Goal: Entertainment & Leisure: Browse casually

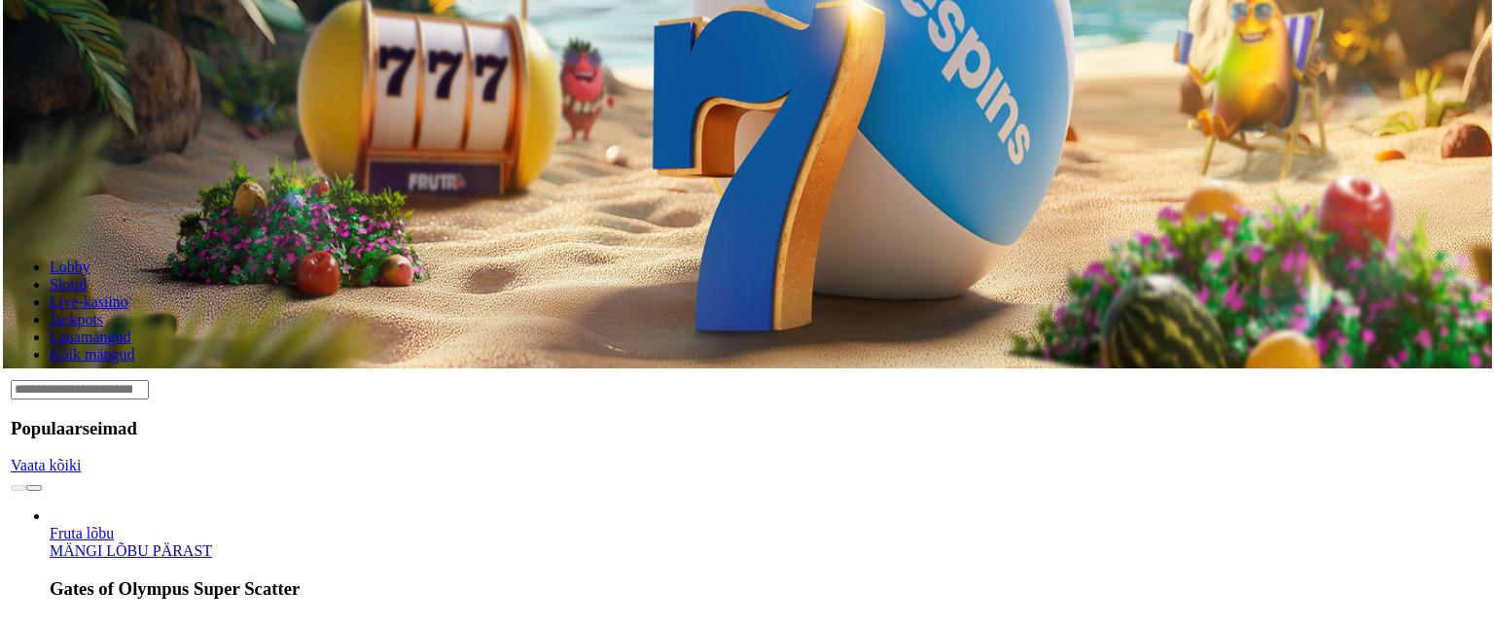
scroll to position [257, 0]
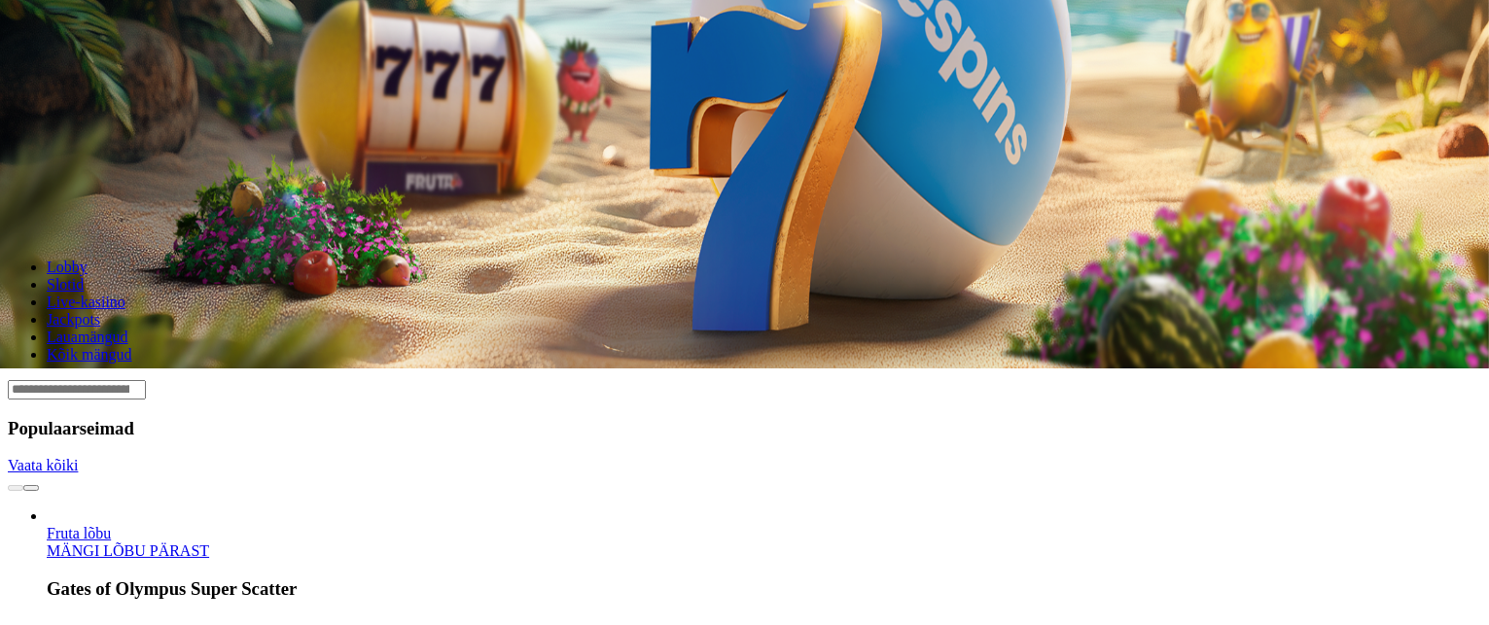
click at [146, 380] on input "Search" at bounding box center [77, 389] width 138 height 19
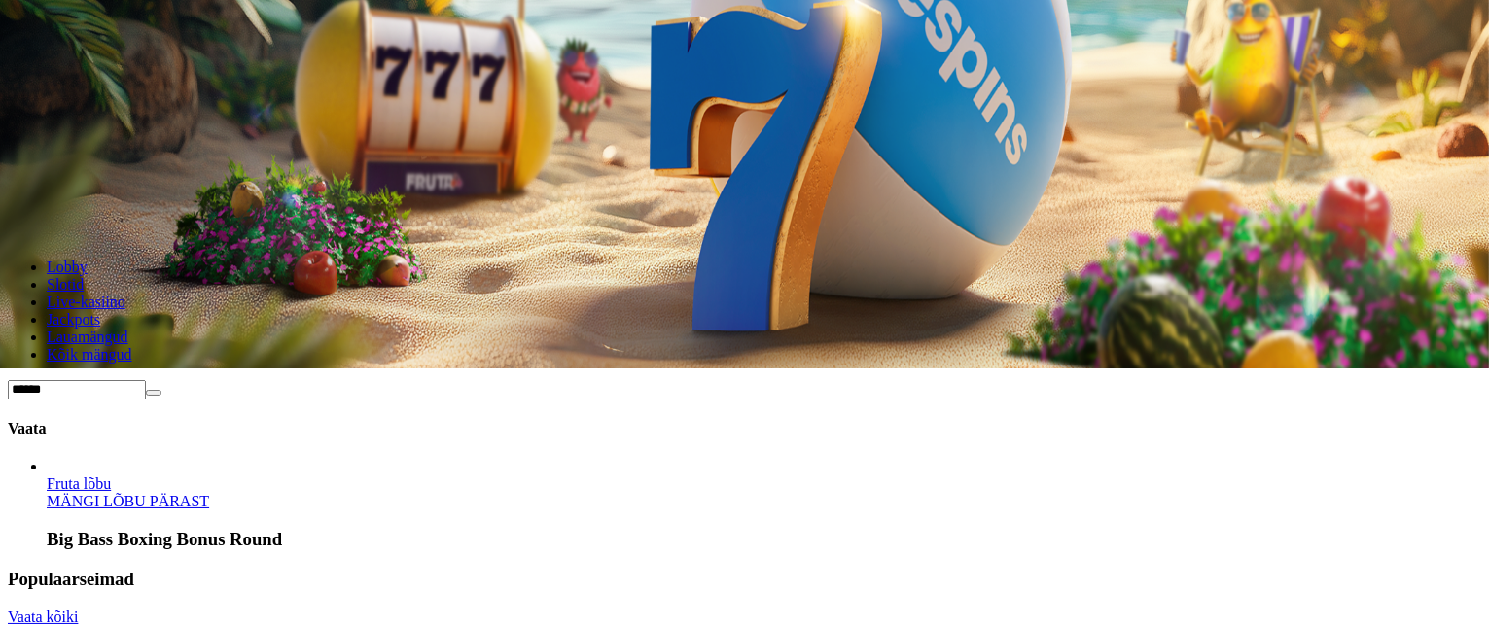
click at [111, 476] on span "Fruta lõbu" at bounding box center [79, 484] width 64 height 17
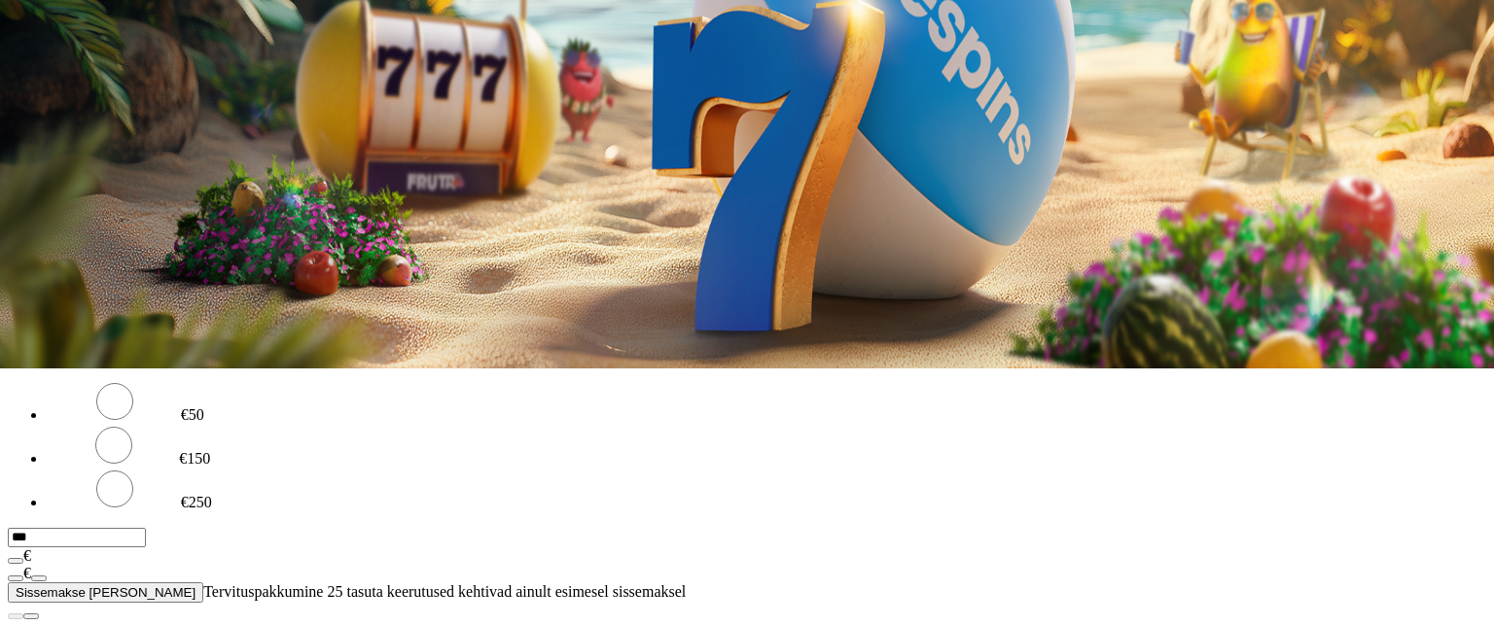
click at [1093, 303] on div at bounding box center [747, 303] width 1479 height 0
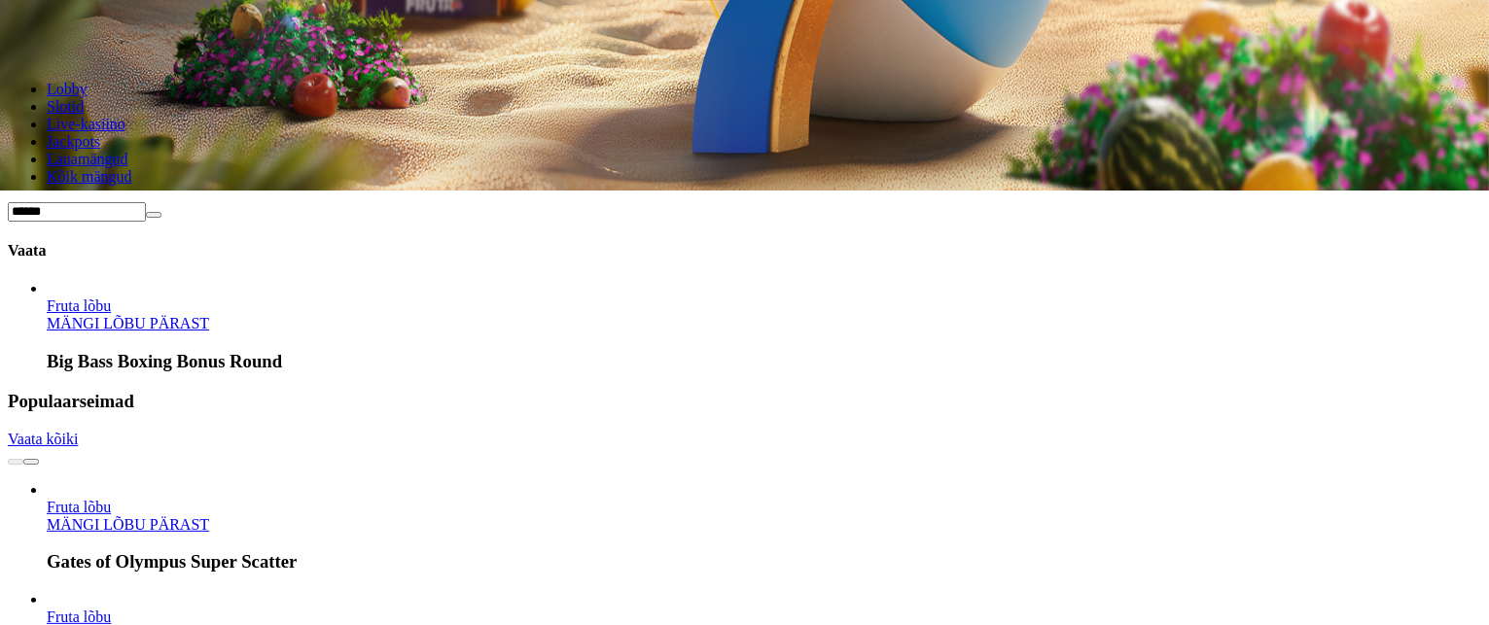
scroll to position [436, 0]
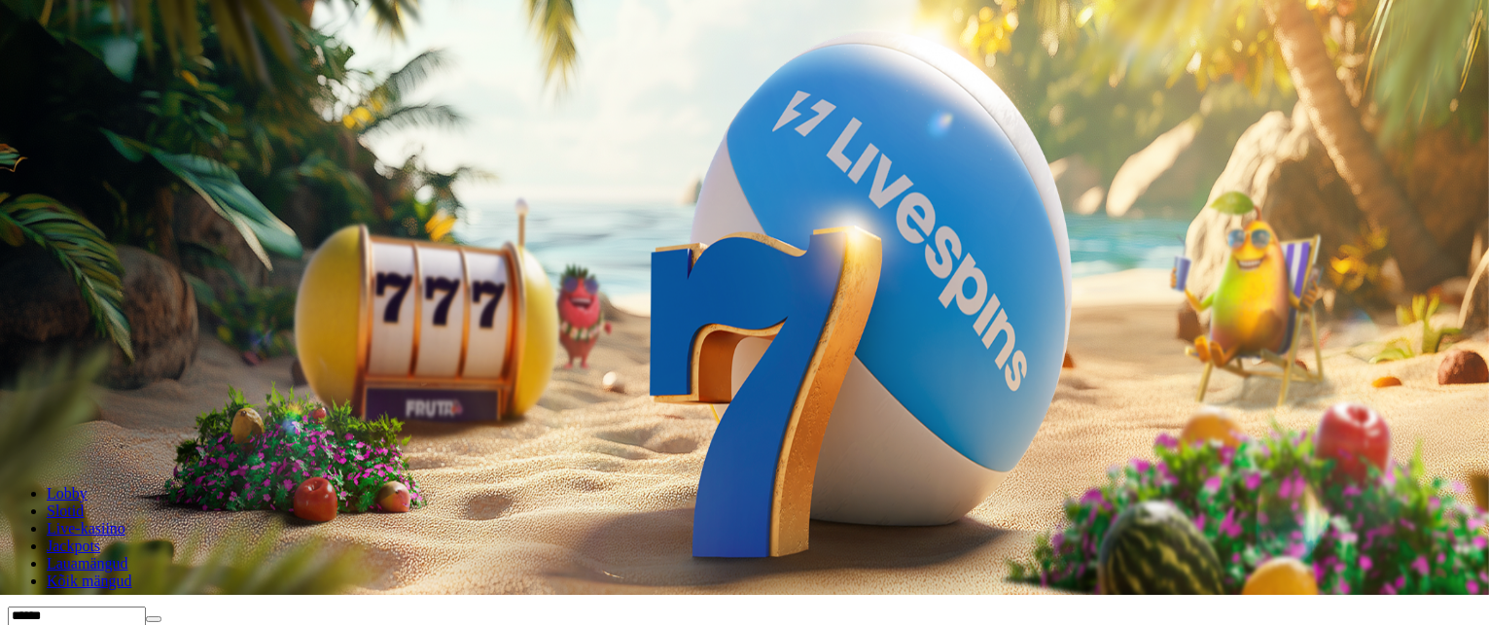
scroll to position [0, 0]
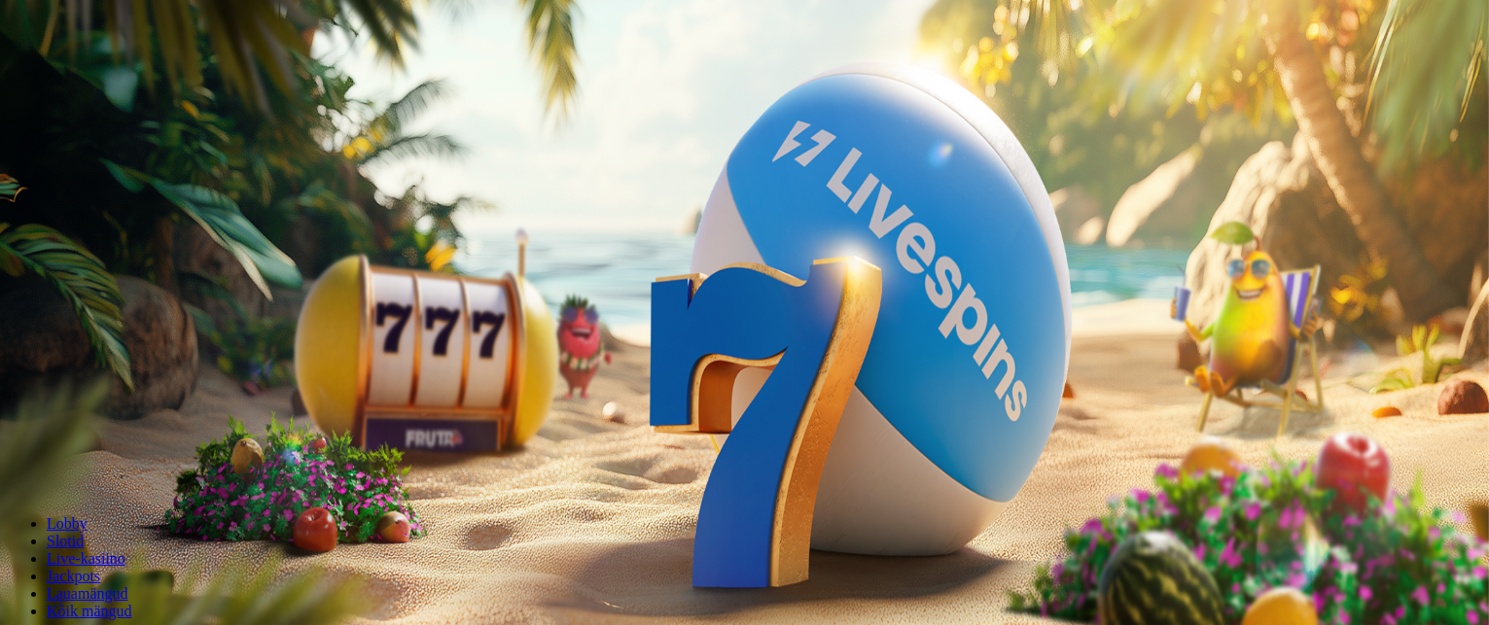
click at [1019, 559] on div at bounding box center [747, 559] width 1479 height 0
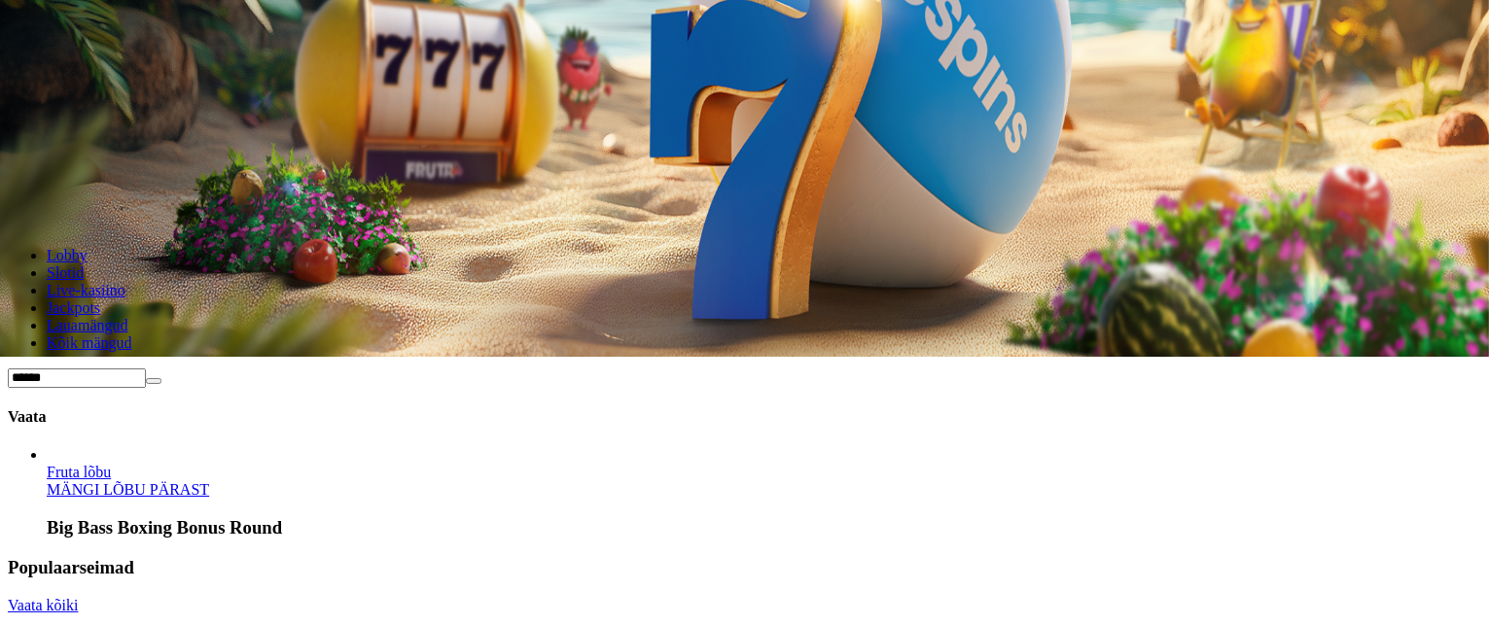
scroll to position [292, 0]
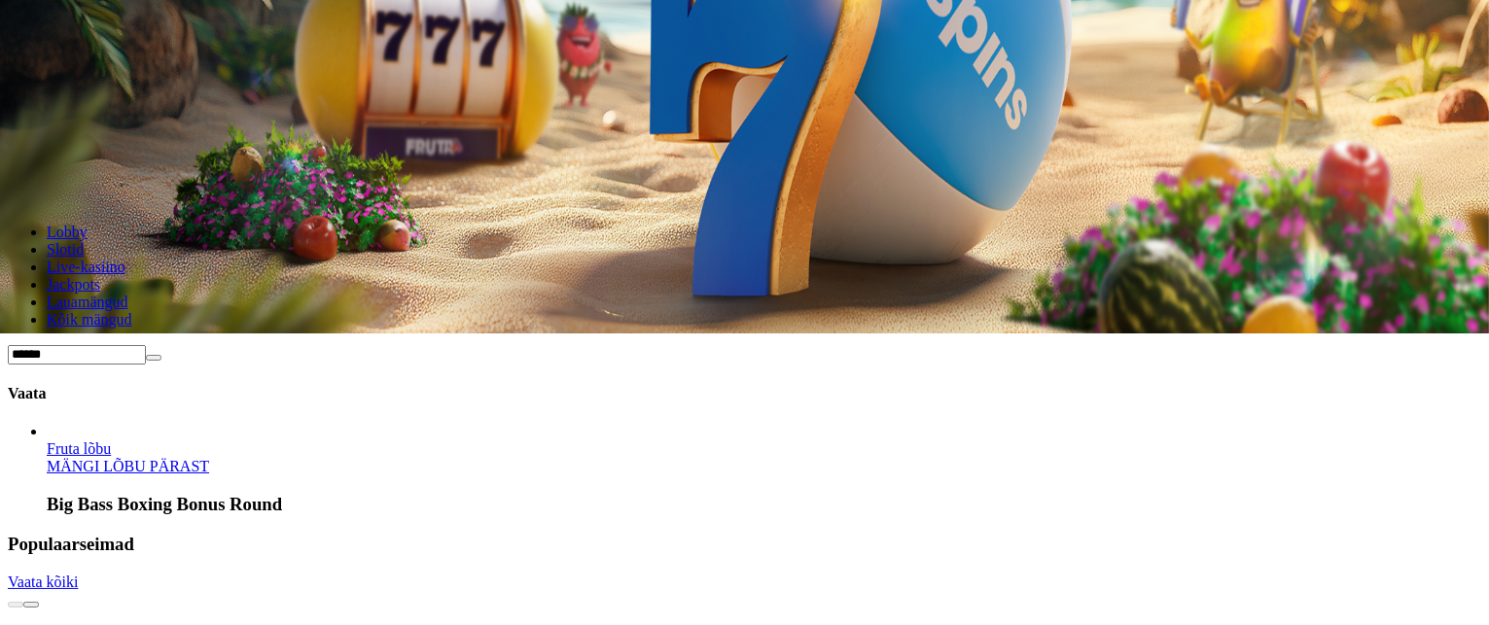
click at [1042, 534] on div "Lobby" at bounding box center [745, 534] width 1474 height 0
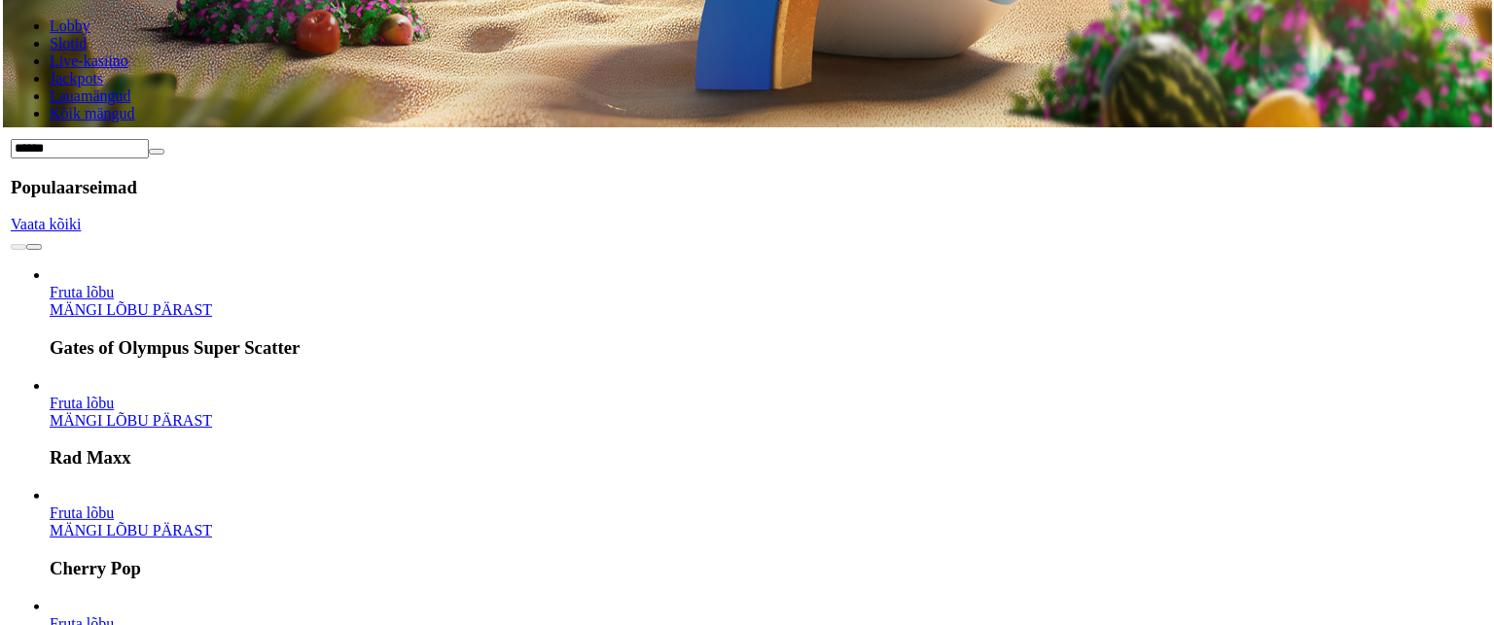
scroll to position [498, 0]
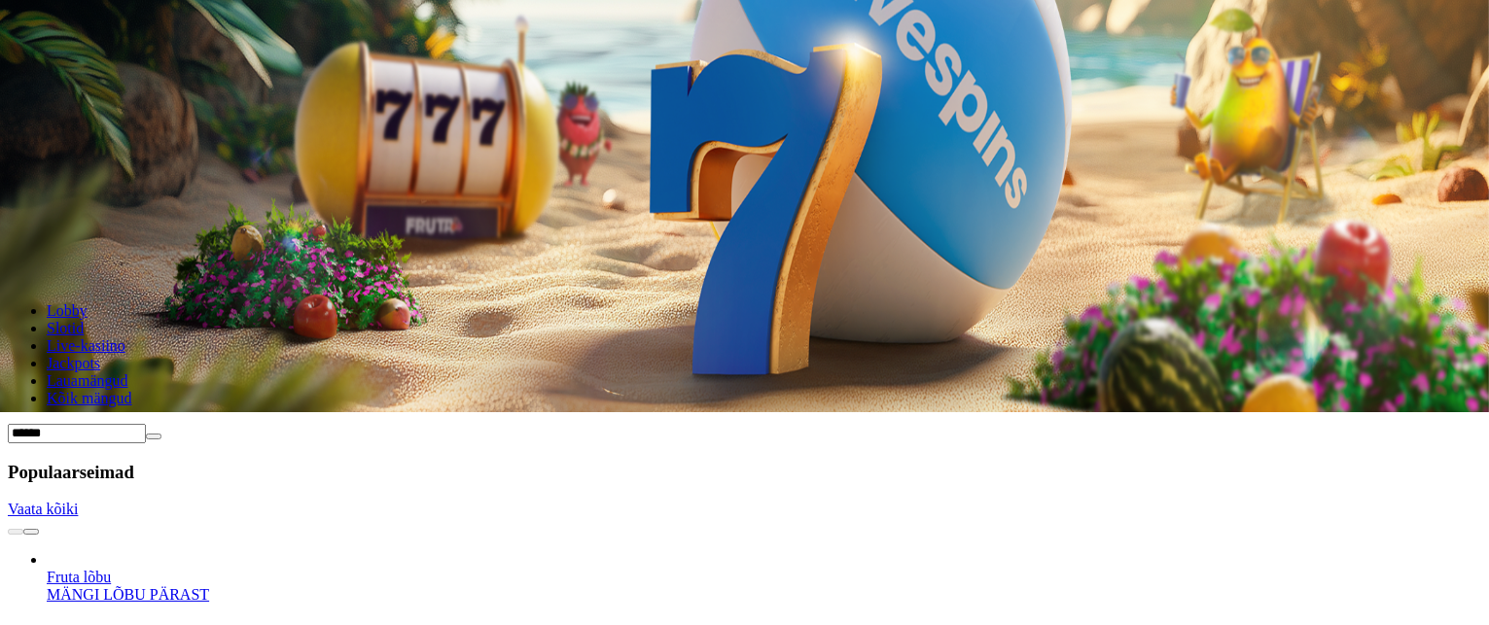
scroll to position [218, 0]
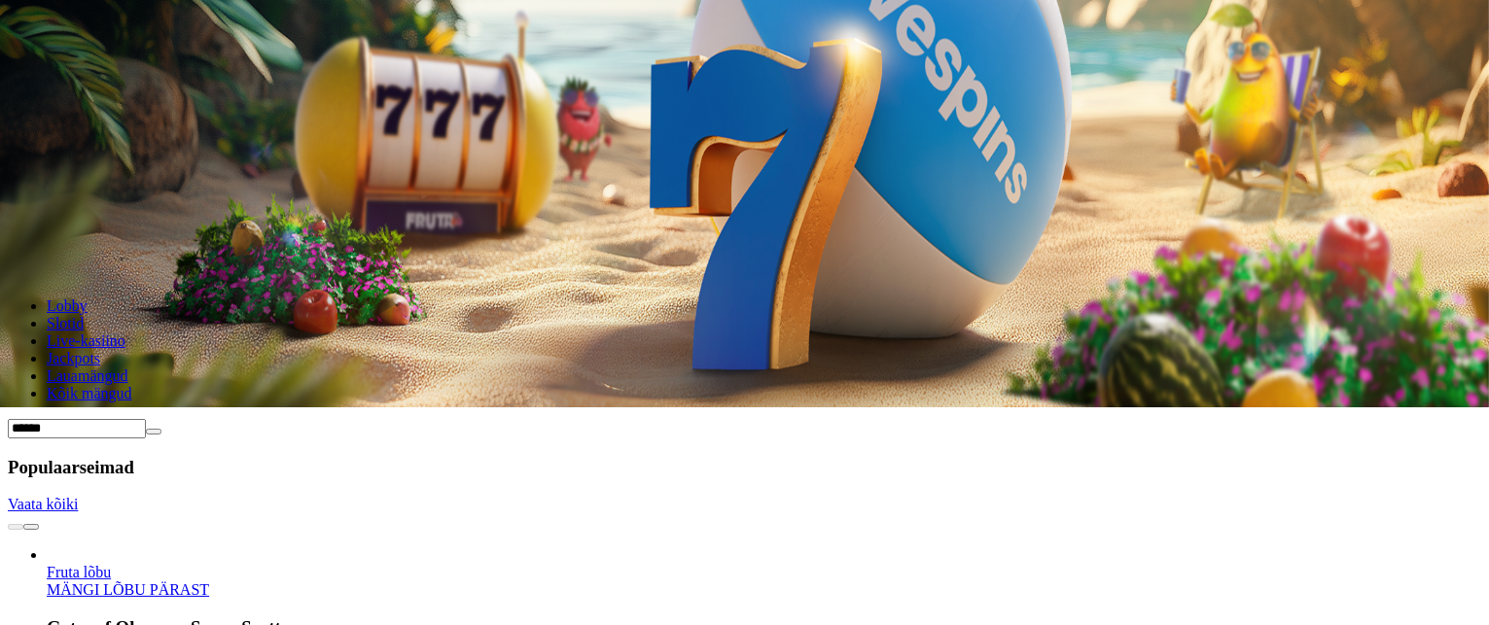
click at [146, 419] on input "******" at bounding box center [77, 428] width 138 height 19
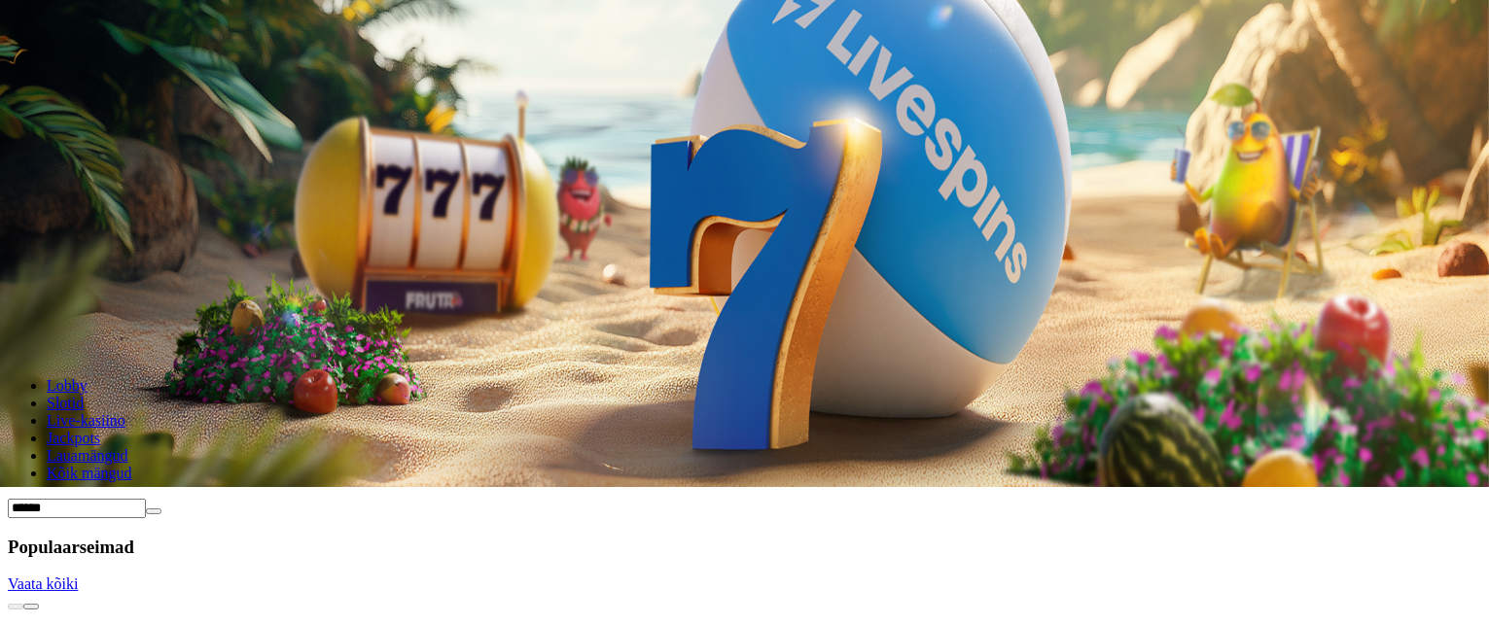
scroll to position [0, 0]
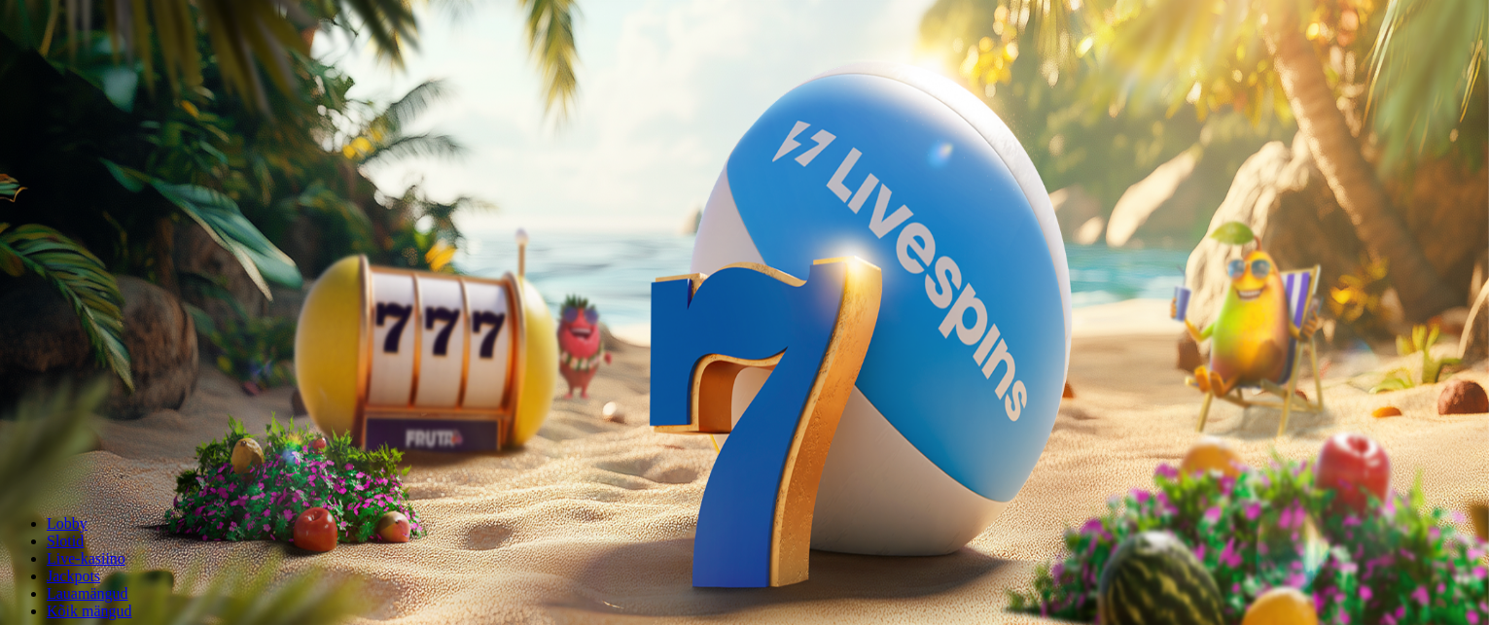
click at [1203, 482] on header "Lobby Slotid Live-kasiino Jackpots Lauamängud Kõik mängud ******" at bounding box center [745, 569] width 1474 height 174
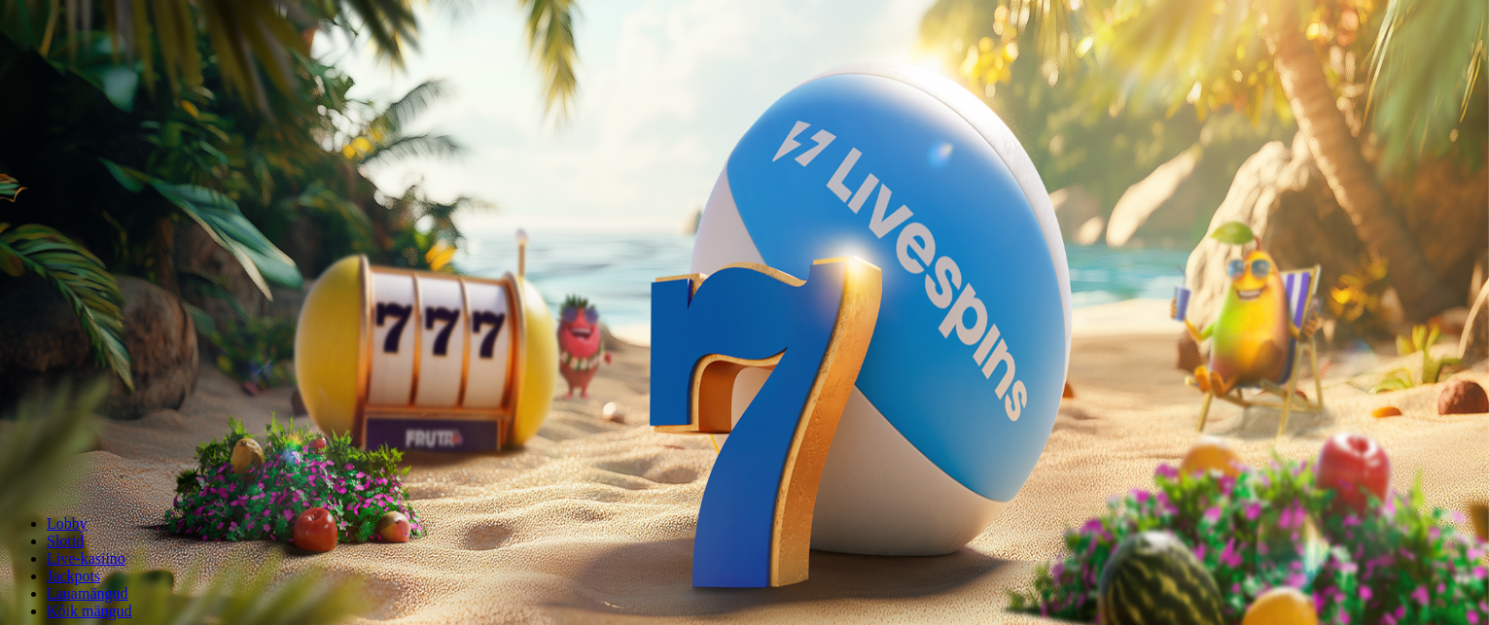
type input "********"
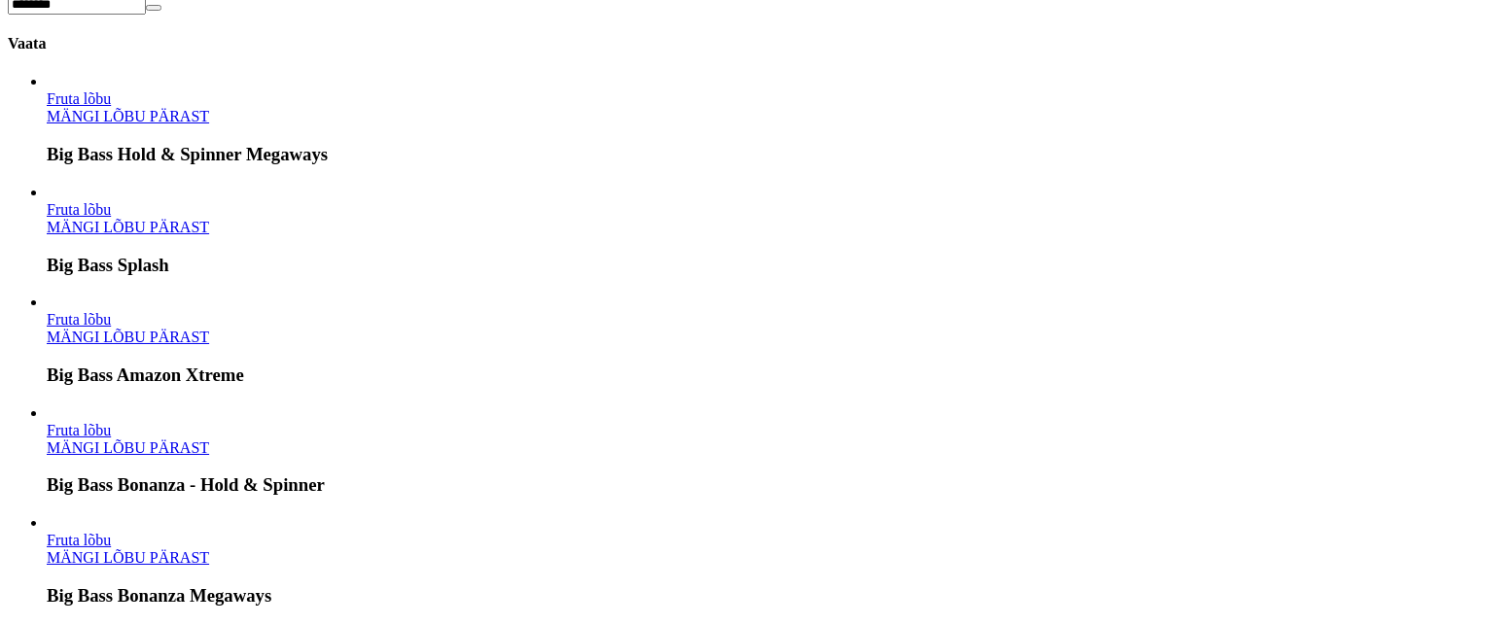
scroll to position [646, 0]
